Goal: Task Accomplishment & Management: Manage account settings

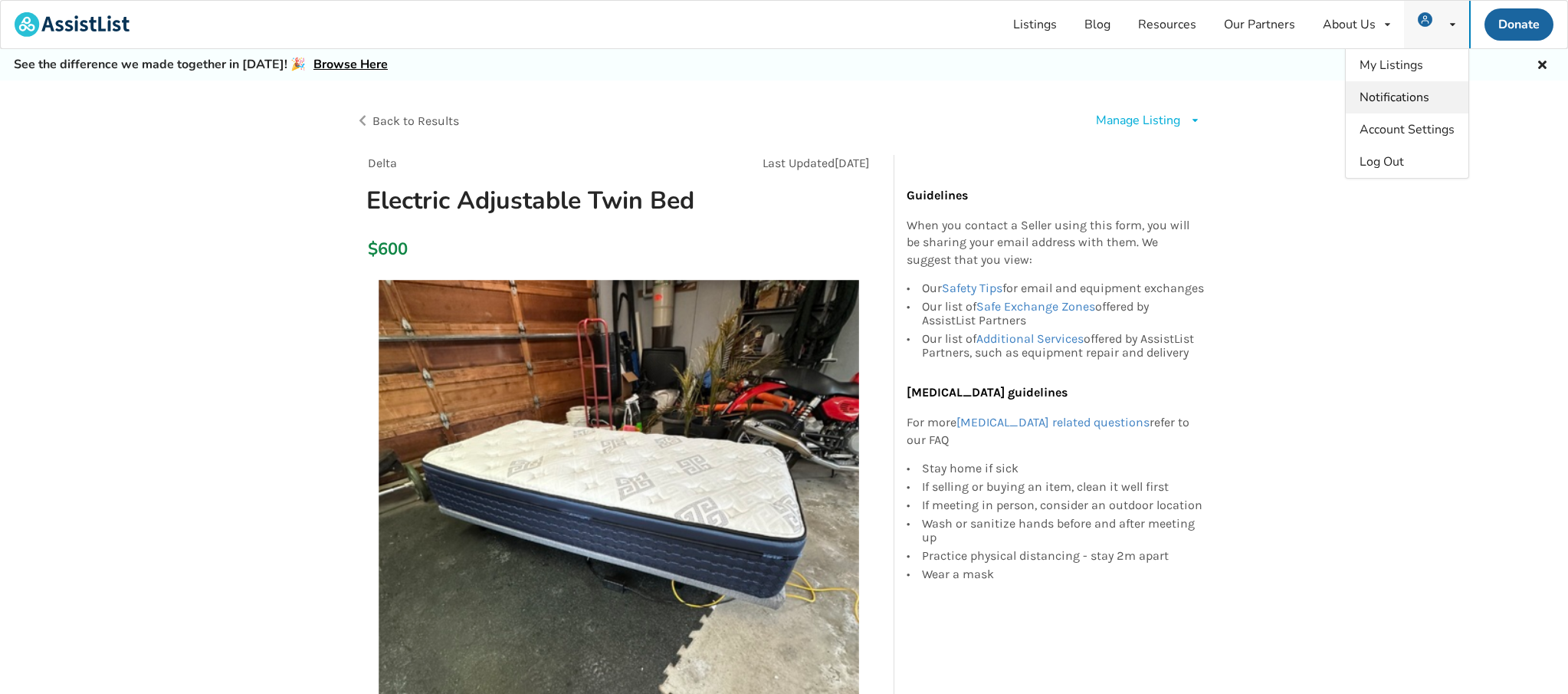
click at [1420, 93] on span "Notifications" at bounding box center [1394, 97] width 70 height 17
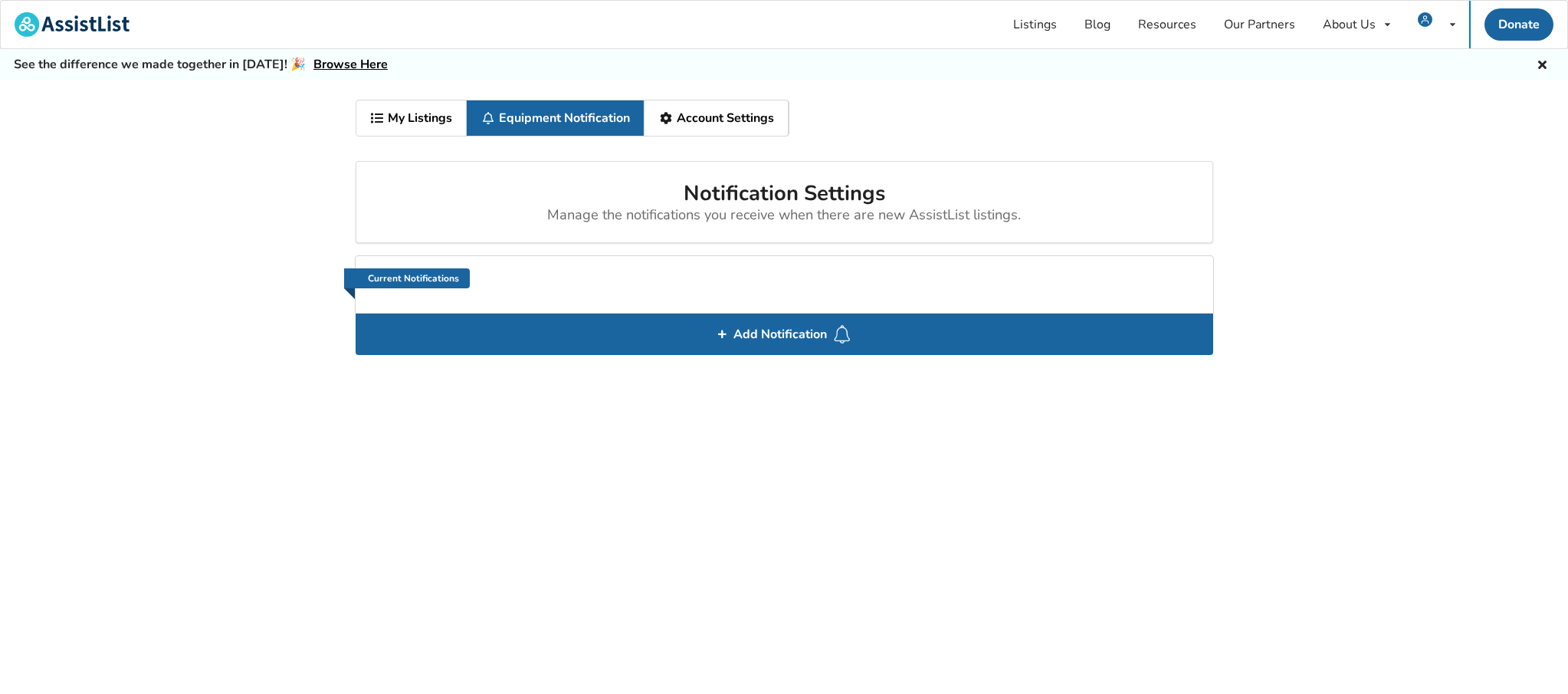
click at [761, 116] on link "Account Settings" at bounding box center [717, 118] width 144 height 35
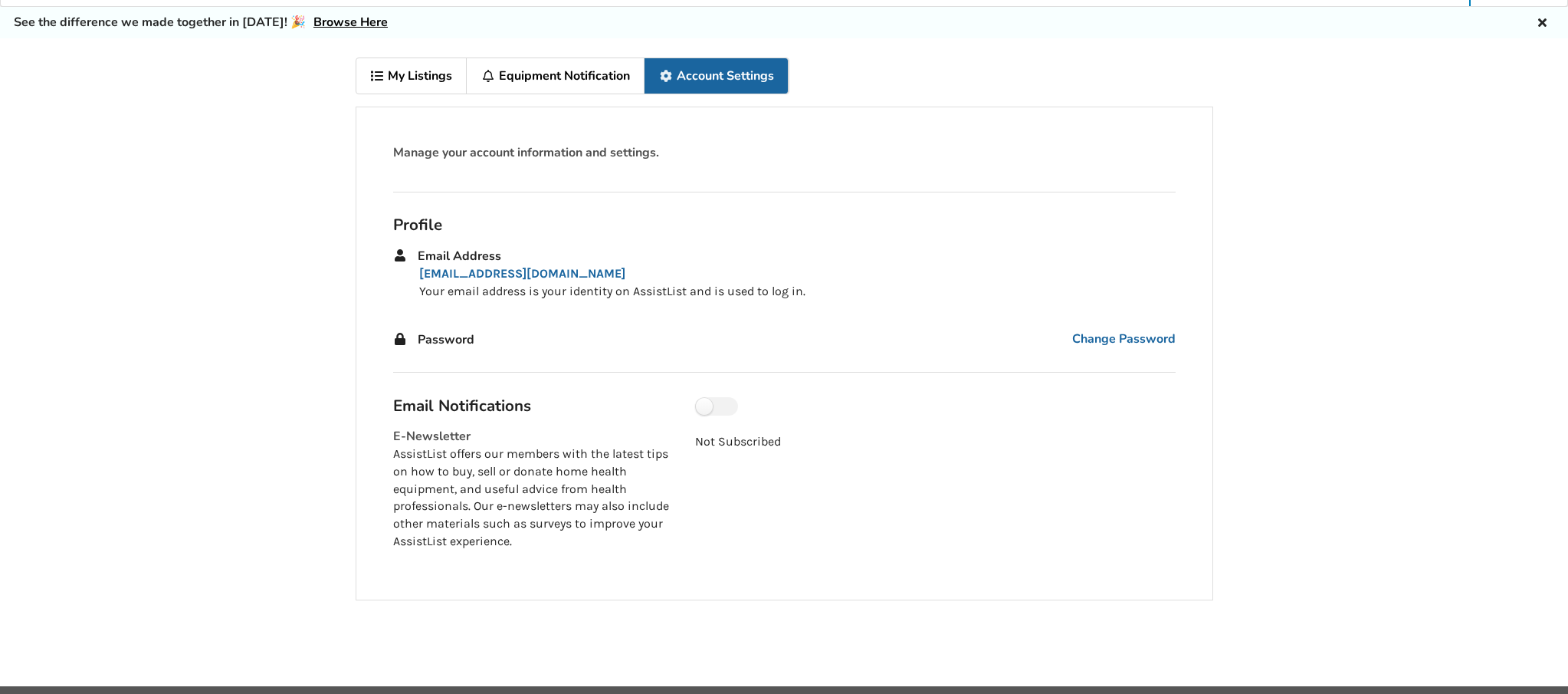
scroll to position [47, 0]
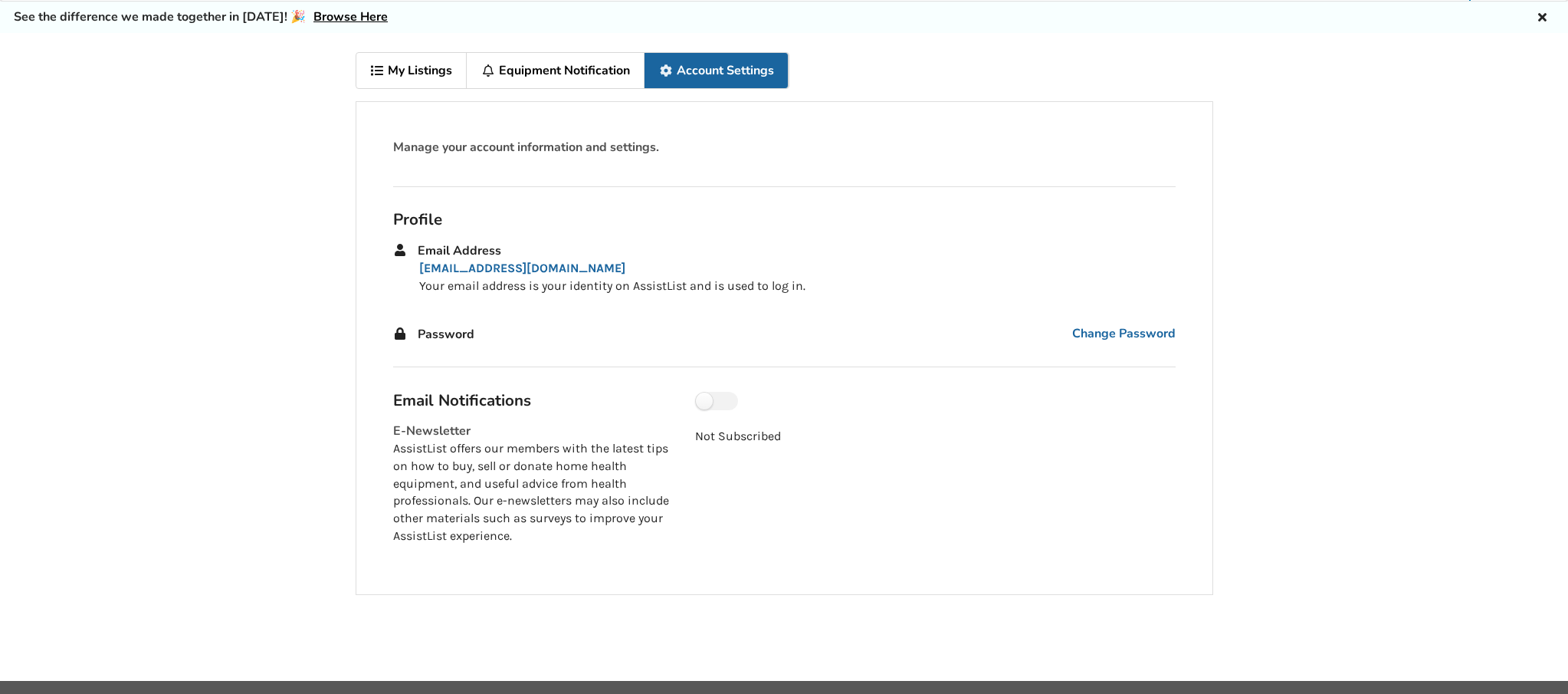
click at [540, 63] on link "Equipment Notification" at bounding box center [555, 70] width 178 height 35
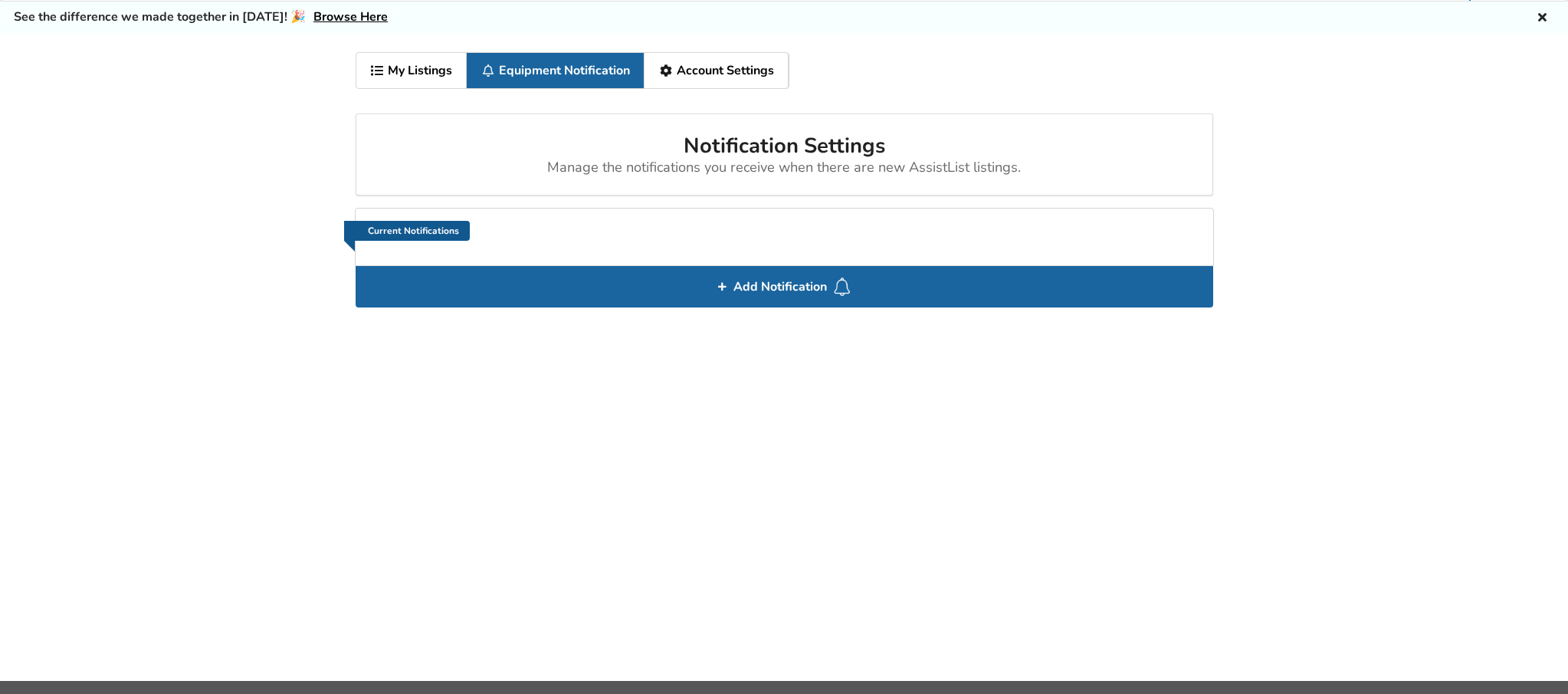
click at [435, 227] on link "Current Notifications" at bounding box center [407, 231] width 126 height 20
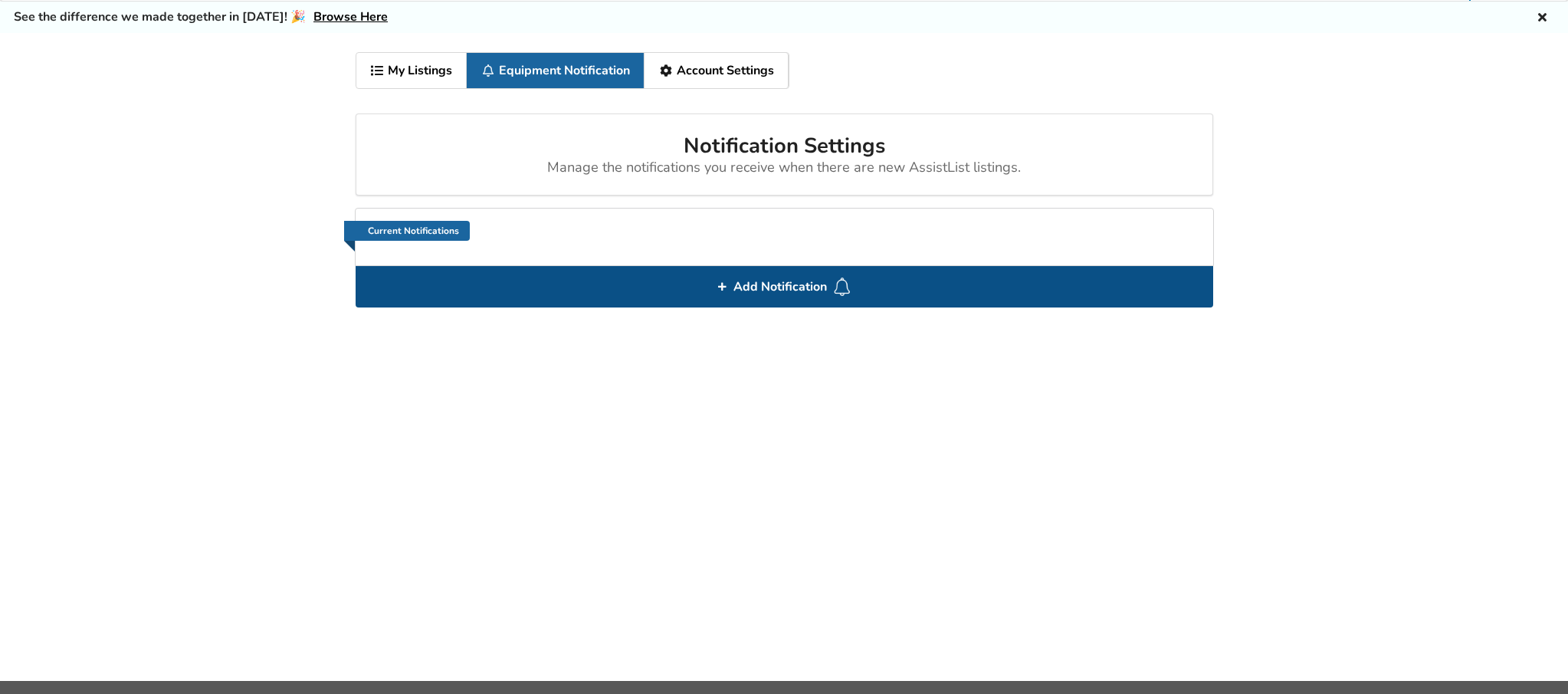
click at [719, 286] on icon at bounding box center [722, 286] width 11 height 9
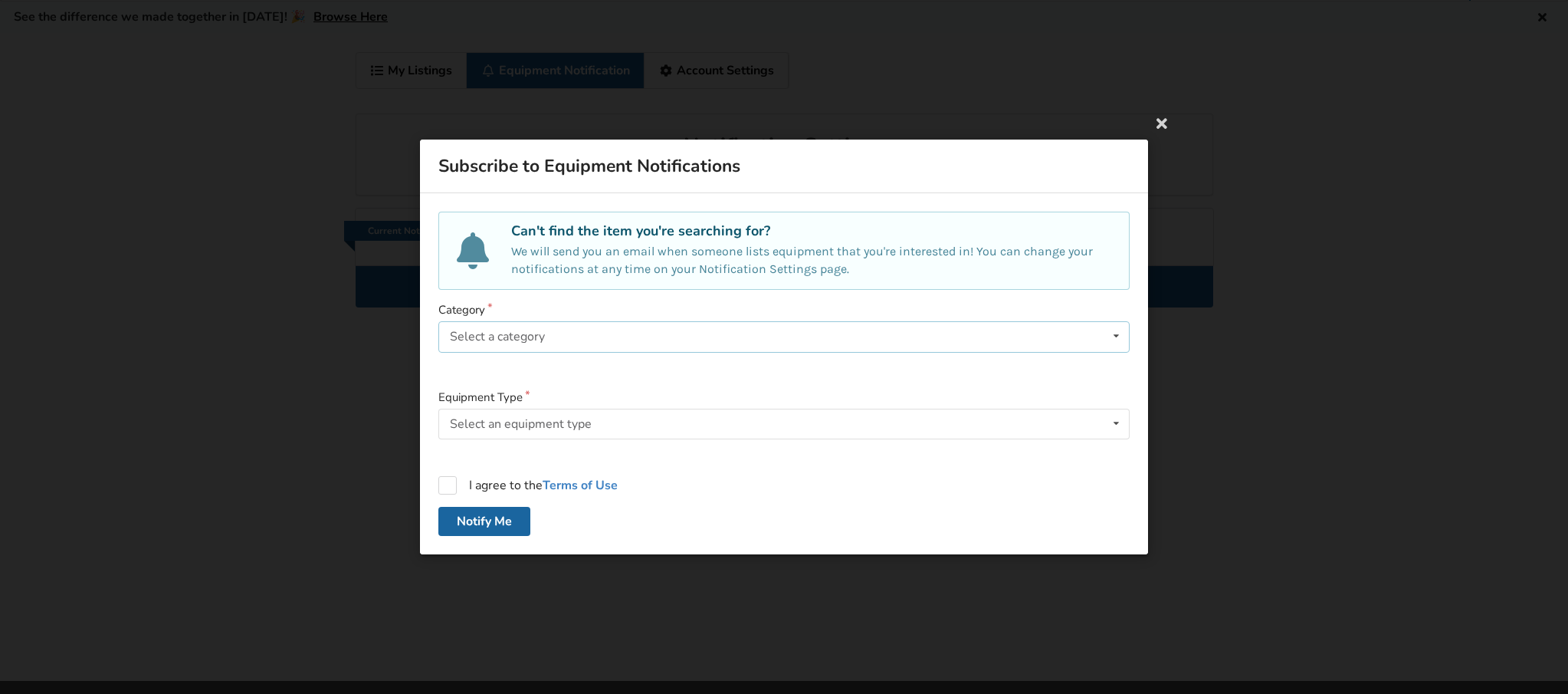
click at [1110, 337] on icon at bounding box center [1116, 335] width 23 height 28
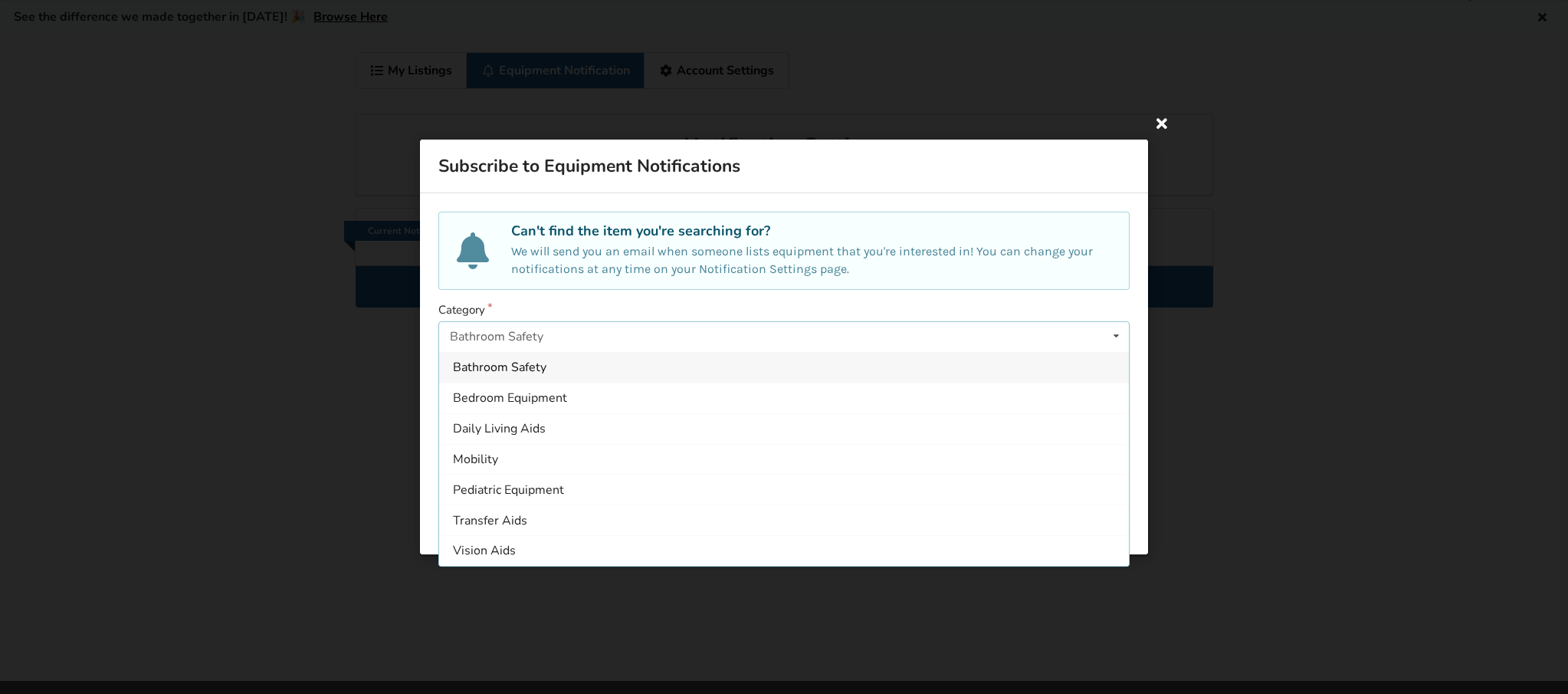
click at [1163, 117] on icon at bounding box center [1161, 122] width 27 height 27
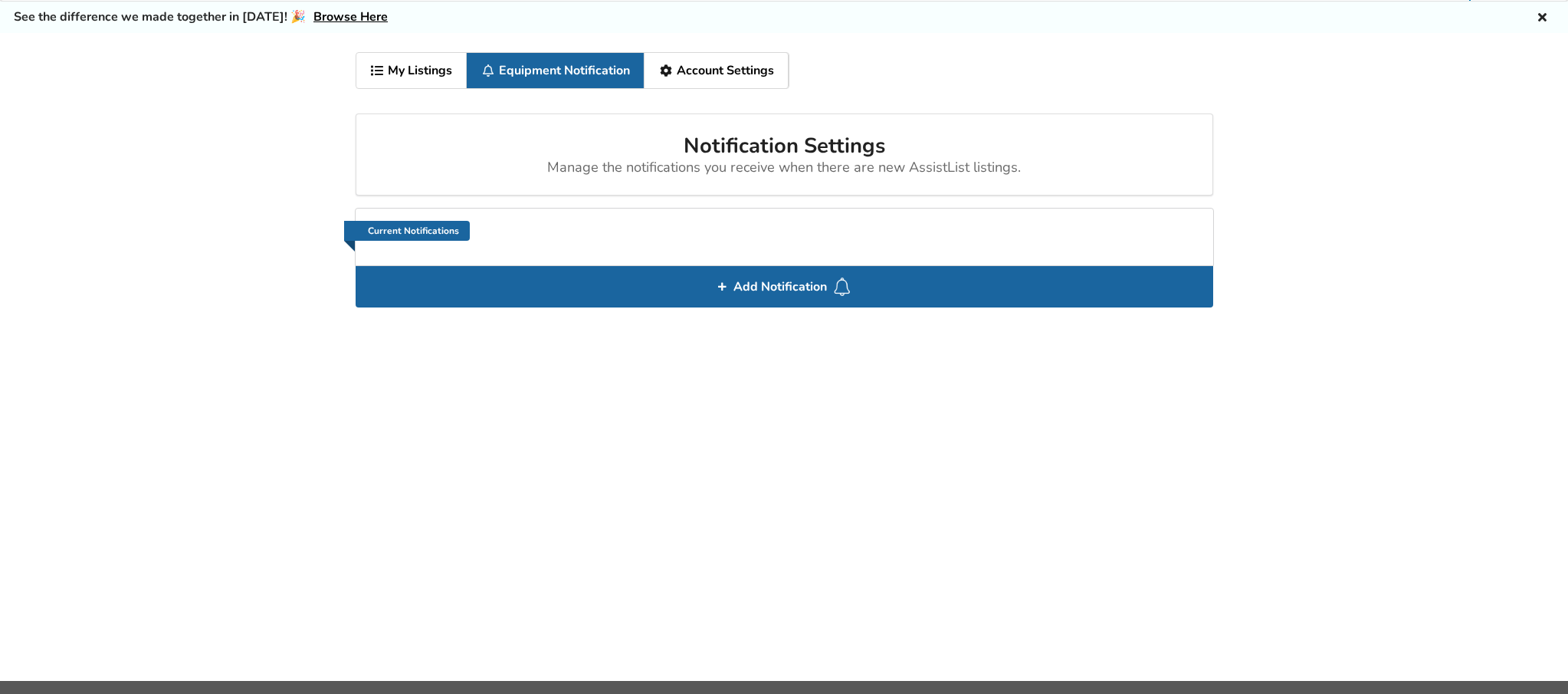
click at [394, 69] on link "My Listings" at bounding box center [411, 70] width 111 height 35
